Goal: Information Seeking & Learning: Learn about a topic

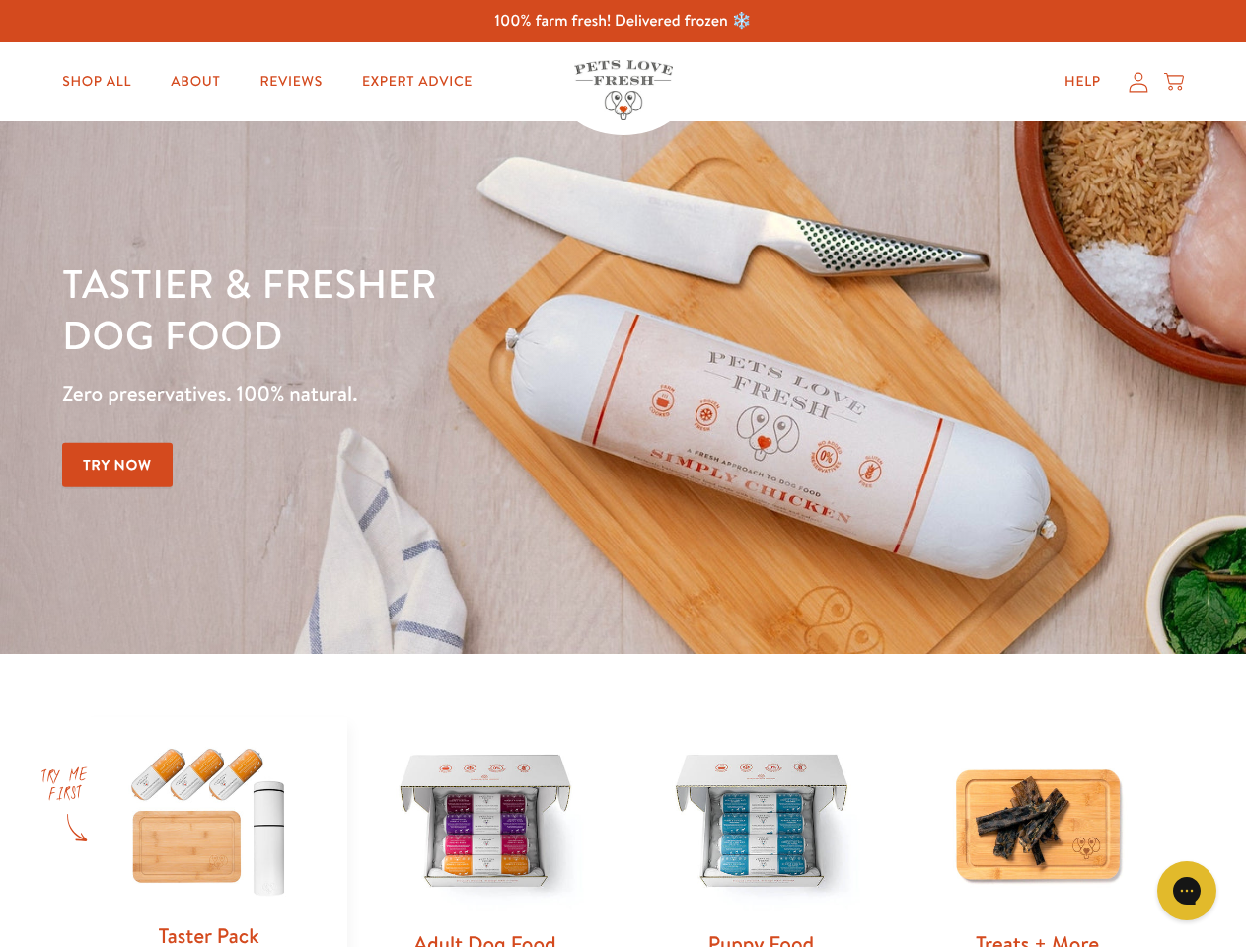
click at [622, 473] on div "Tastier & fresher dog food Zero preservatives. 100% natural. Try Now" at bounding box center [436, 387] width 748 height 260
click at [1187, 891] on icon "Gorgias live chat" at bounding box center [1186, 890] width 19 height 19
